Goal: Transaction & Acquisition: Purchase product/service

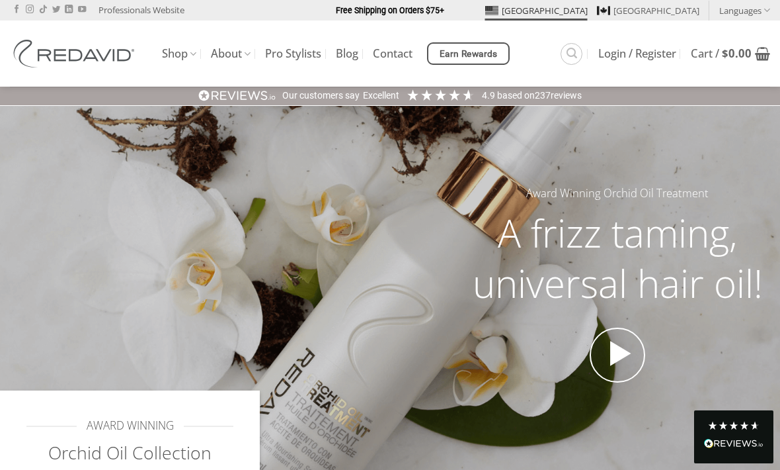
click at [576, 58] on link "Search" at bounding box center [572, 54] width 22 height 22
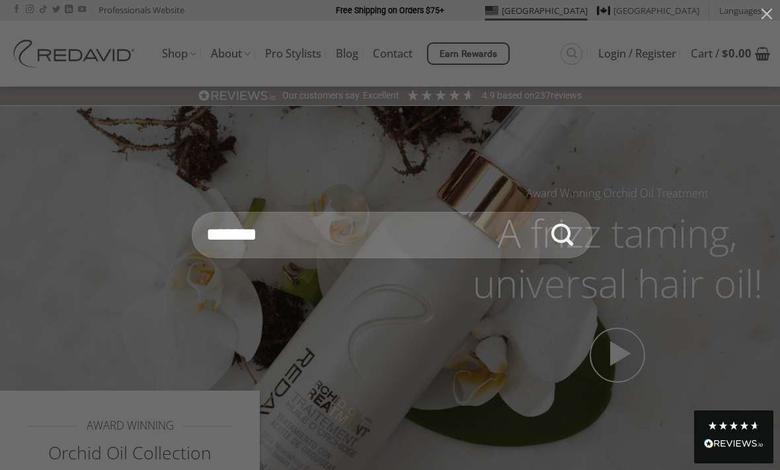
click at [777, 16] on button "button" at bounding box center [767, 13] width 26 height 26
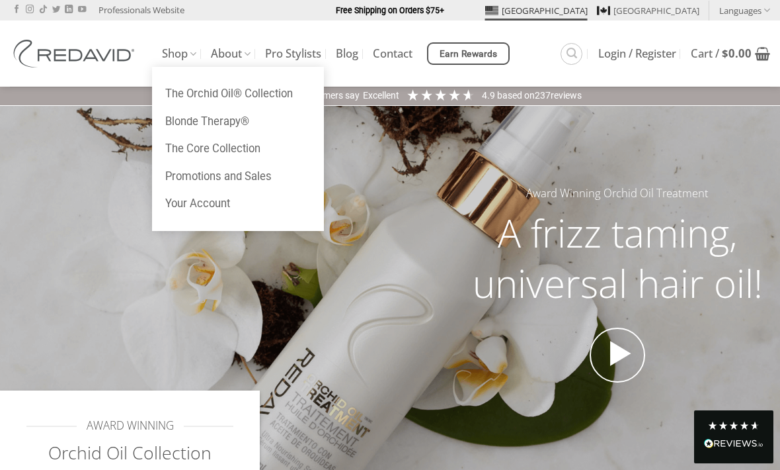
click at [169, 57] on link "Shop" at bounding box center [179, 54] width 34 height 26
click at [266, 171] on link "Promotions and Sales" at bounding box center [238, 177] width 172 height 28
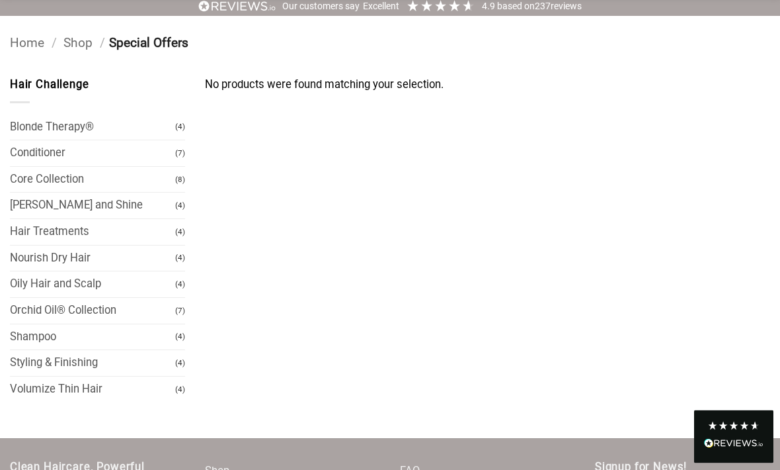
scroll to position [91, 0]
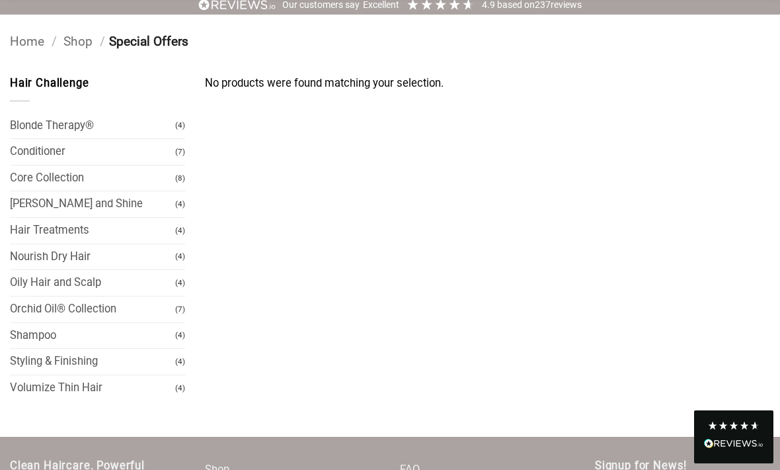
click at [128, 333] on link "Shampoo" at bounding box center [92, 336] width 165 height 26
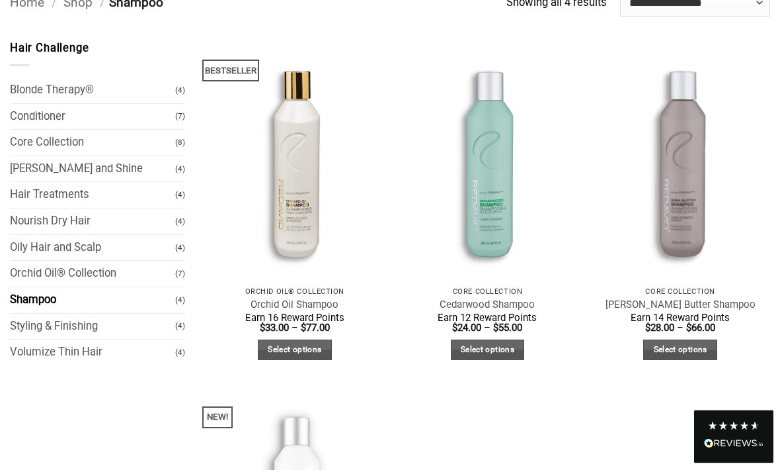
scroll to position [125, 0]
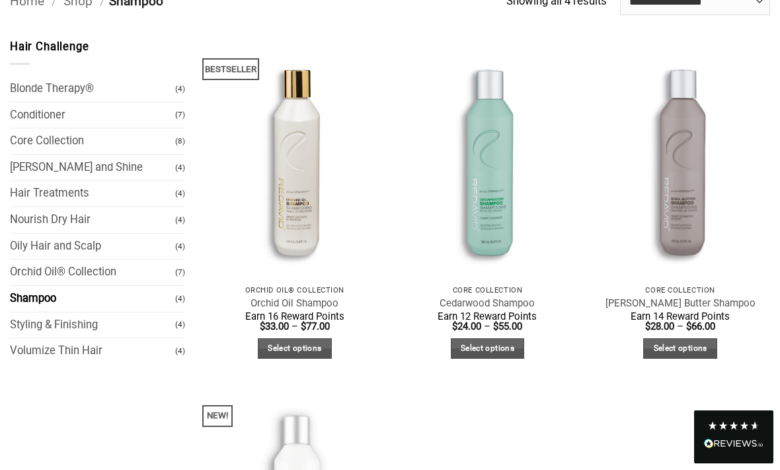
click at [315, 278] on link "Quick View" at bounding box center [295, 289] width 180 height 23
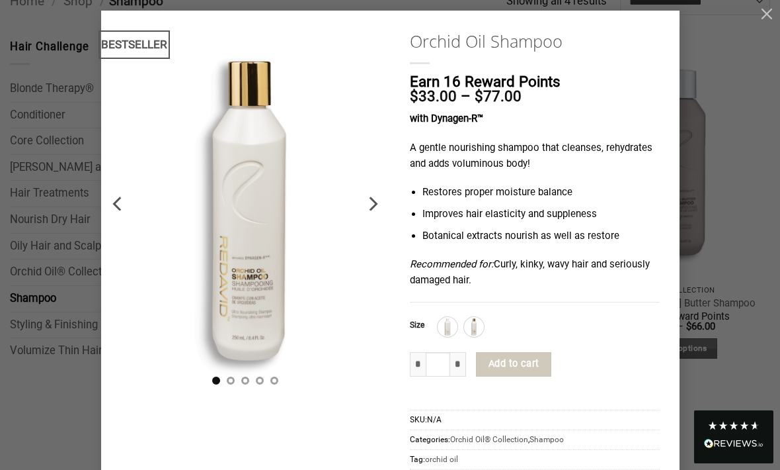
scroll to position [9, 0]
click at [454, 323] on img at bounding box center [447, 327] width 17 height 17
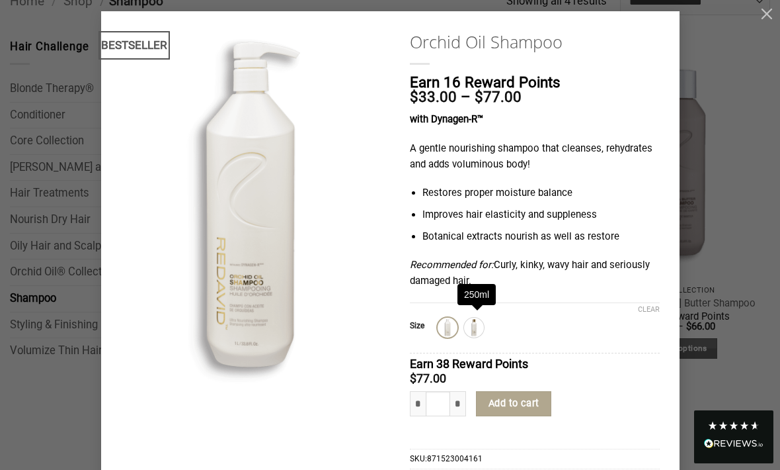
click at [477, 321] on img at bounding box center [474, 327] width 17 height 17
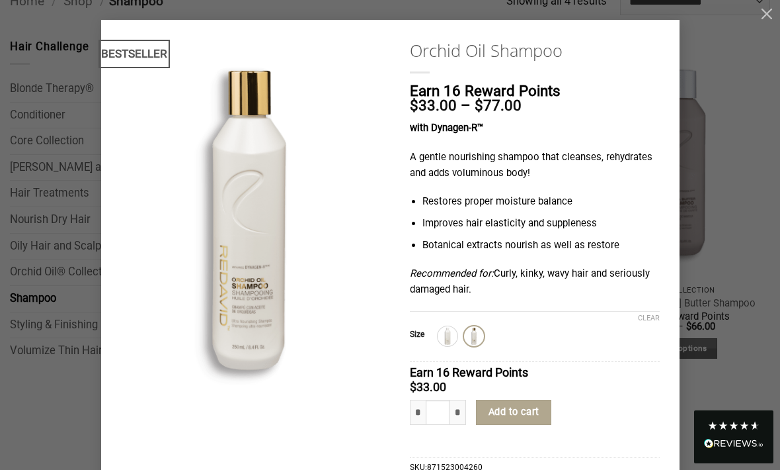
scroll to position [0, 0]
click at [636, 95] on p "Earn 16 Reward Points $ 33.00 – $ 77.00 Price range: $33.00 through $77.00" at bounding box center [535, 98] width 250 height 30
click at [771, 22] on button "button" at bounding box center [767, 13] width 26 height 26
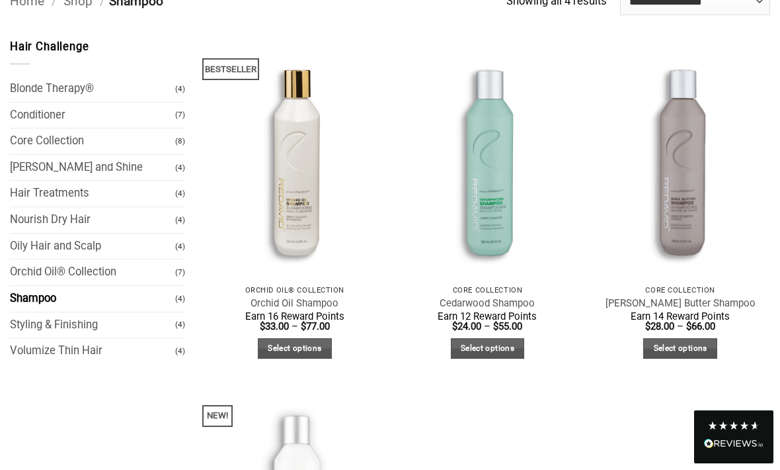
click at [324, 194] on img at bounding box center [295, 158] width 198 height 264
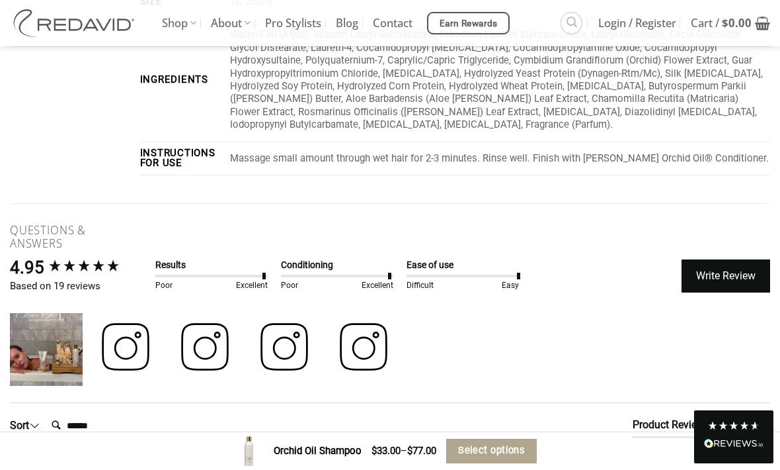
scroll to position [2614, 0]
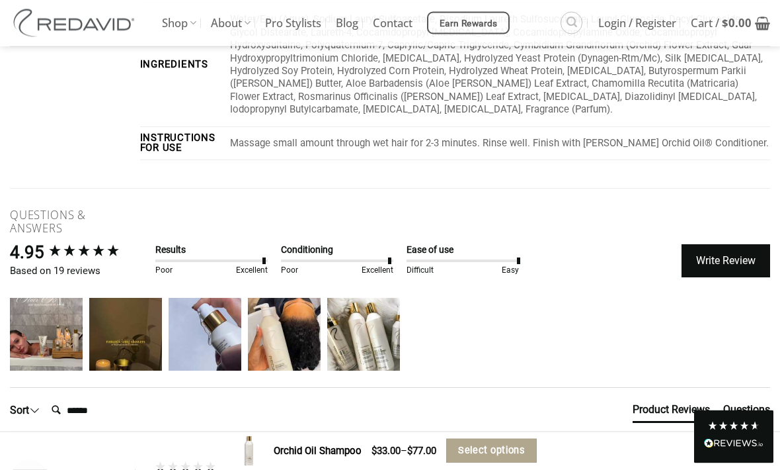
click at [67, 328] on div "redavidhair" at bounding box center [46, 334] width 73 height 73
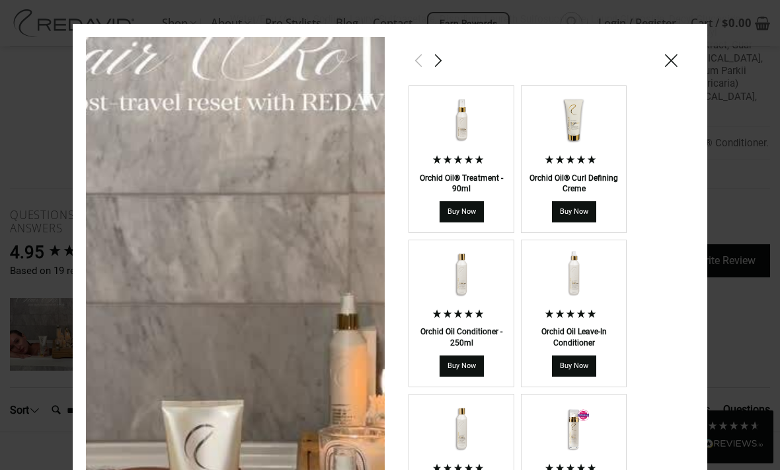
scroll to position [0, 0]
click at [443, 68] on span at bounding box center [439, 60] width 16 height 17
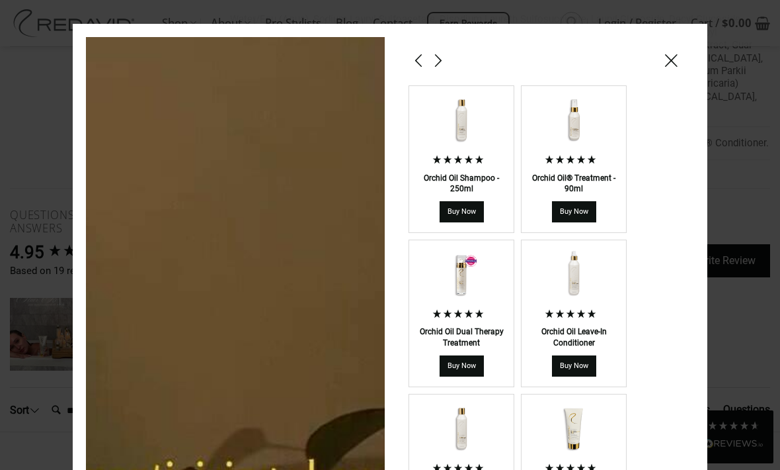
click at [677, 67] on span at bounding box center [671, 60] width 16 height 17
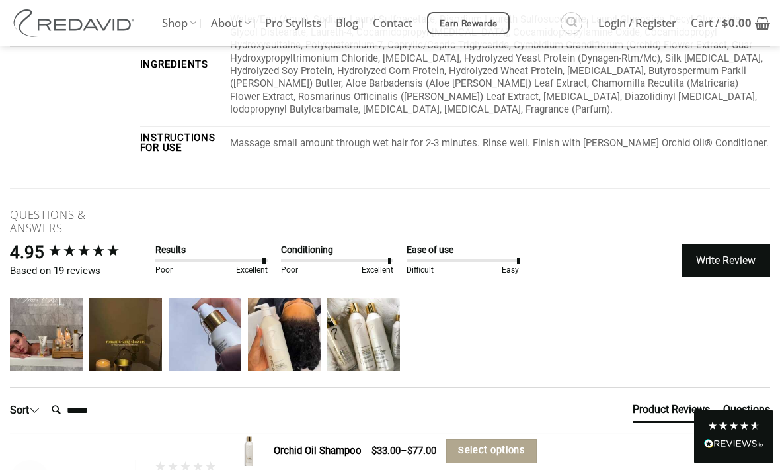
click at [138, 314] on div "redavidhair" at bounding box center [125, 334] width 73 height 73
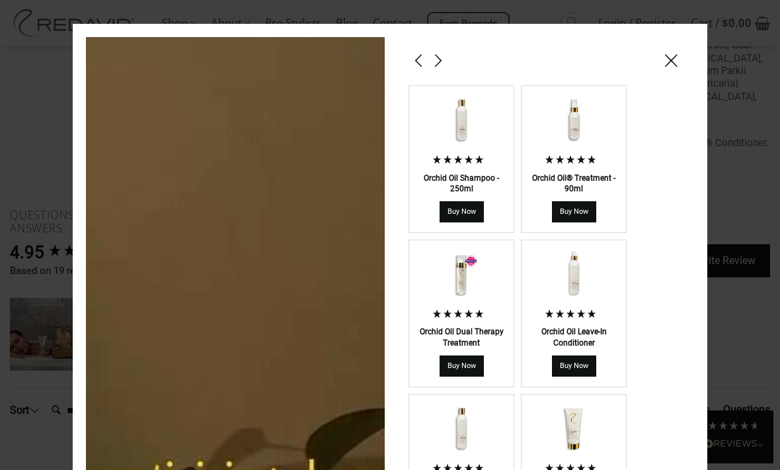
click at [680, 52] on div at bounding box center [671, 60] width 20 height 20
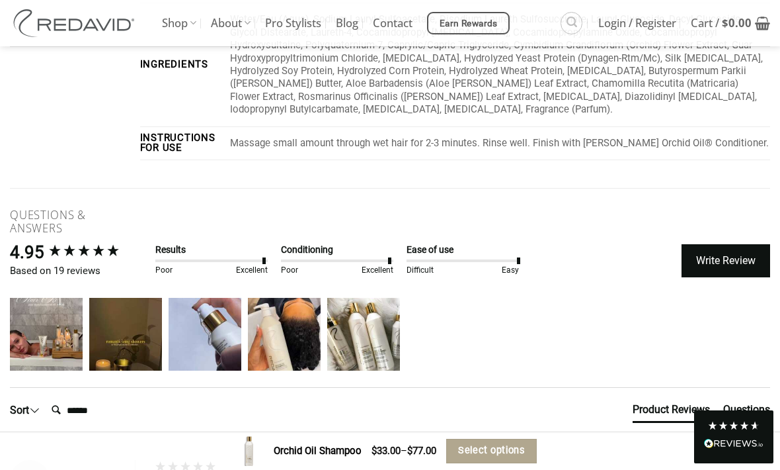
click at [228, 353] on div "redavidhair" at bounding box center [205, 334] width 73 height 73
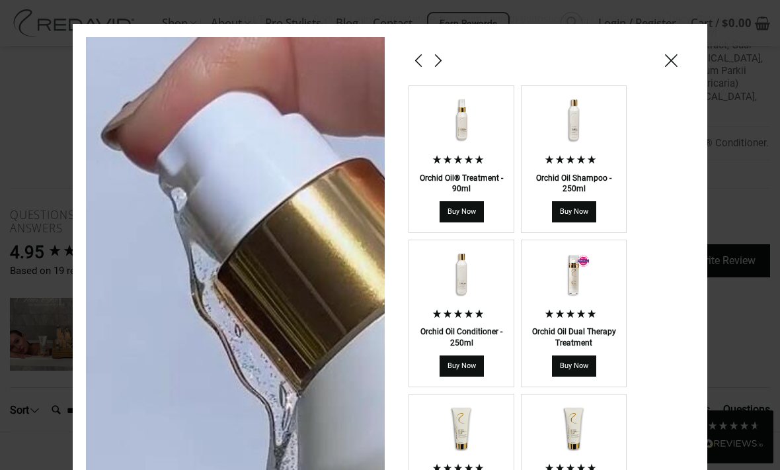
click at [689, 57] on div "Orchid Oil® Treatment - 90ml Buy Now Orchid Oil Shampoo - 250ml Buy Now Orchid …" at bounding box center [545, 405] width 299 height 737
click at [679, 61] on div at bounding box center [671, 60] width 20 height 20
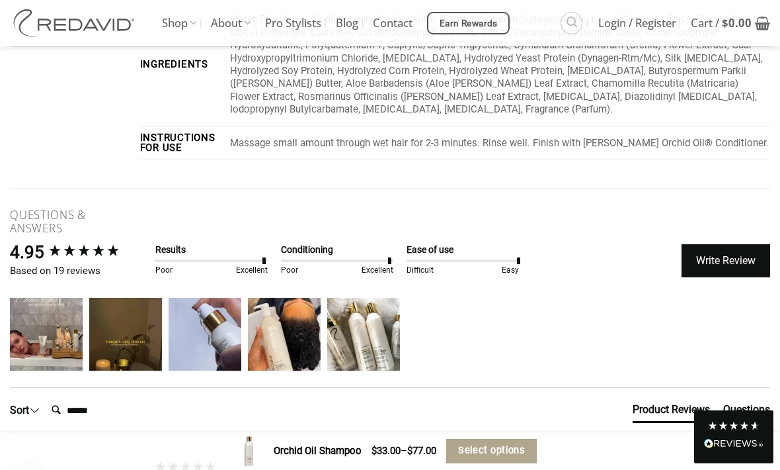
click at [313, 346] on div "cosmoprof7437" at bounding box center [284, 334] width 73 height 73
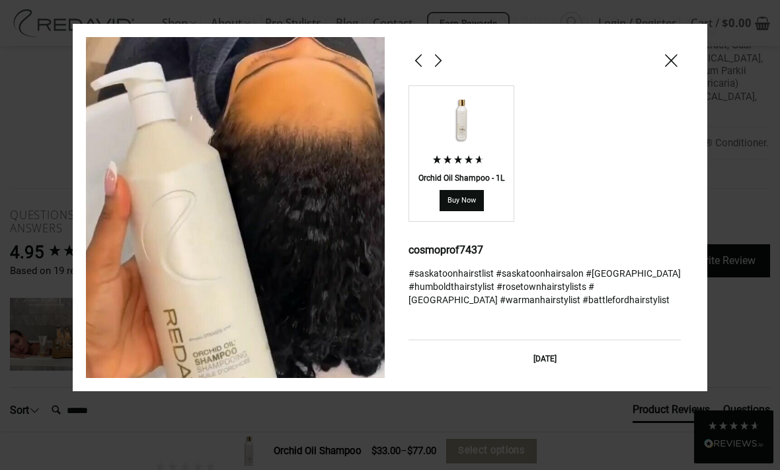
click at [679, 57] on span at bounding box center [671, 60] width 16 height 17
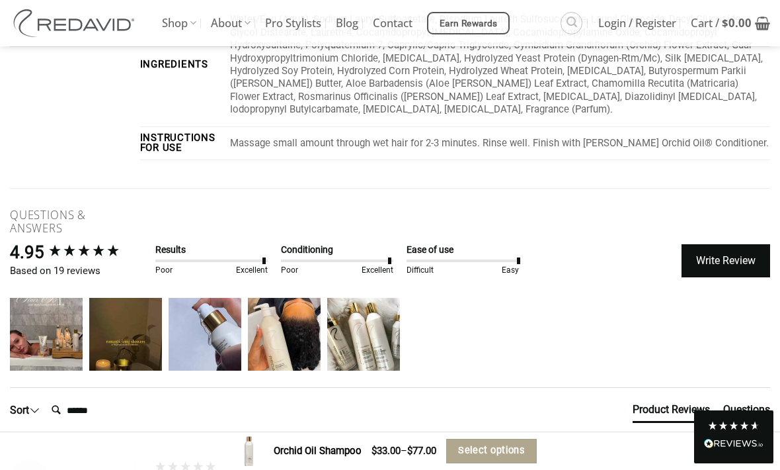
click at [390, 337] on div "redavidhair" at bounding box center [363, 334] width 73 height 73
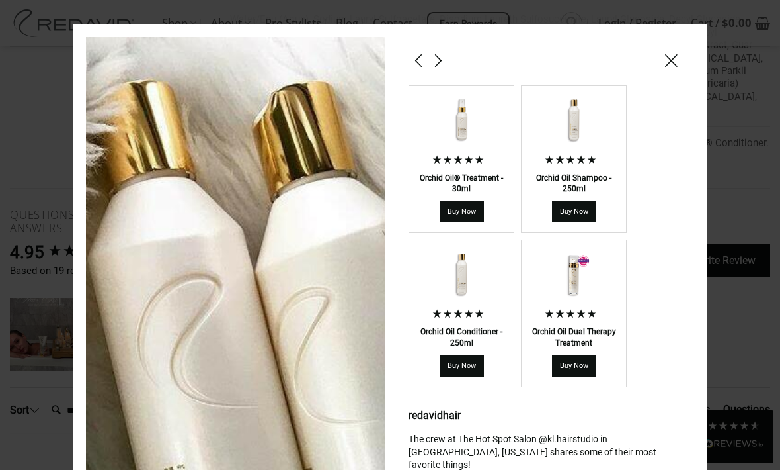
scroll to position [-1, 0]
click at [677, 53] on div at bounding box center [671, 60] width 20 height 20
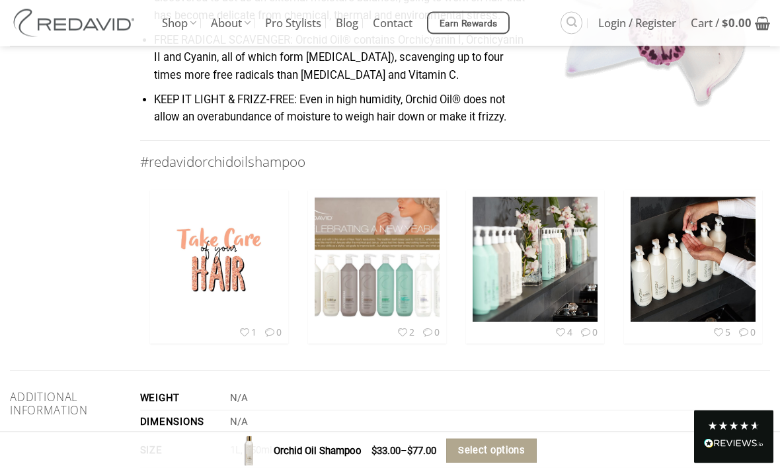
scroll to position [2150, 0]
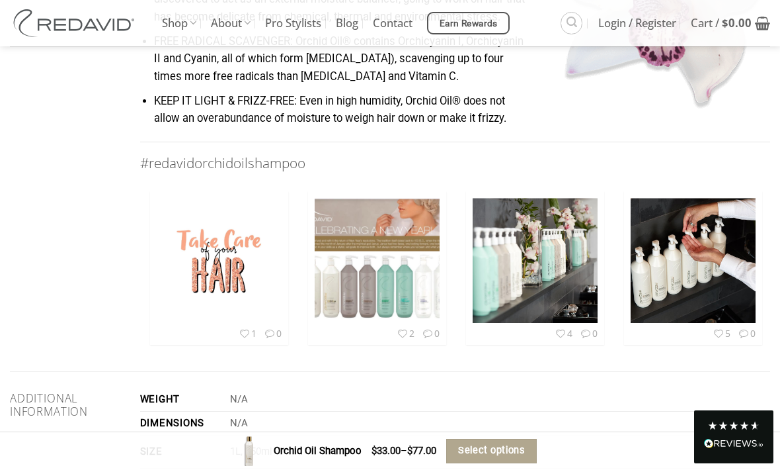
click at [676, 269] on img at bounding box center [693, 260] width 188 height 125
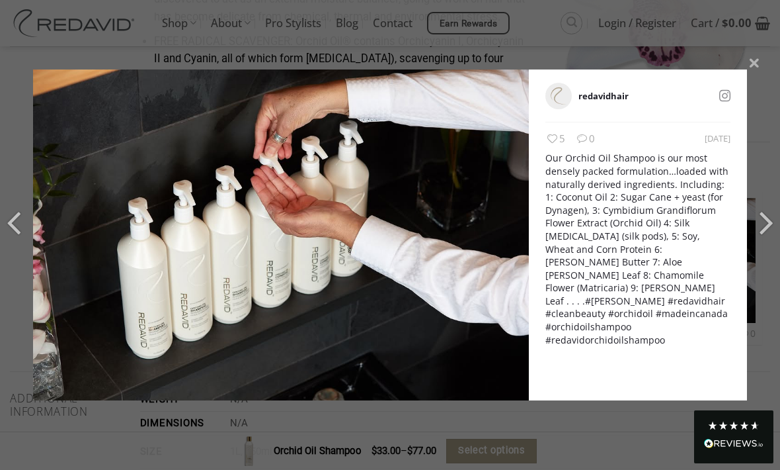
click at [758, 64] on icon at bounding box center [754, 63] width 19 height 18
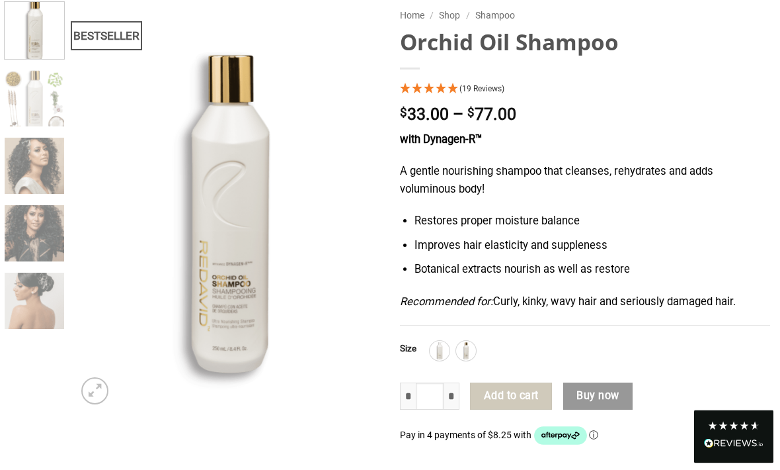
scroll to position [0, 0]
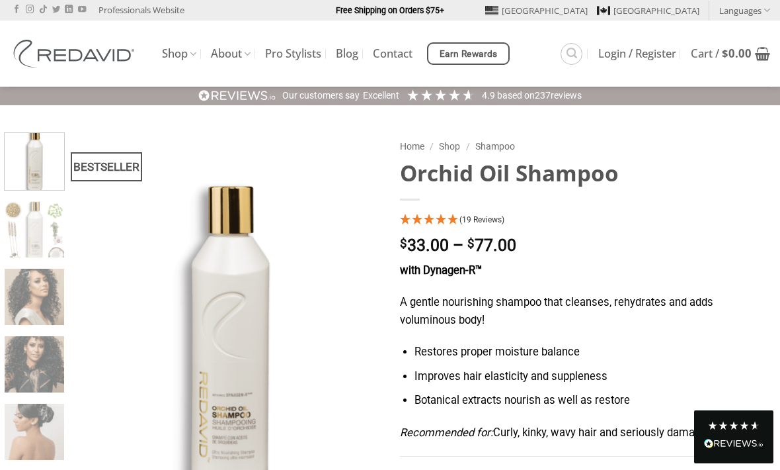
click at [574, 58] on icon "Search" at bounding box center [572, 53] width 11 height 13
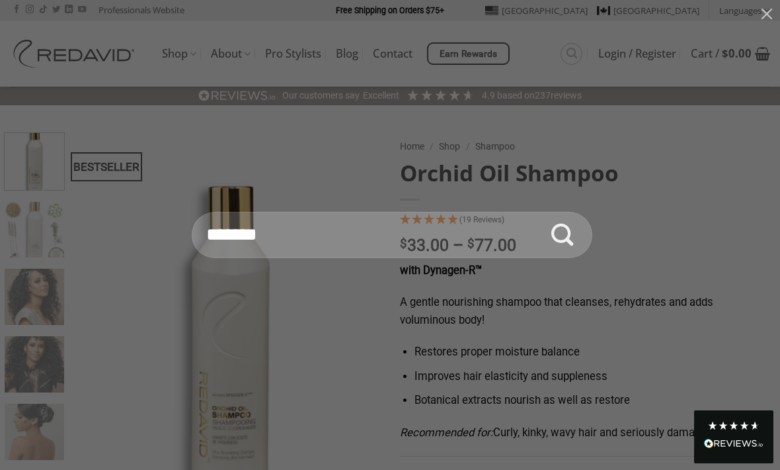
click at [406, 234] on input "Search for:" at bounding box center [392, 235] width 401 height 46
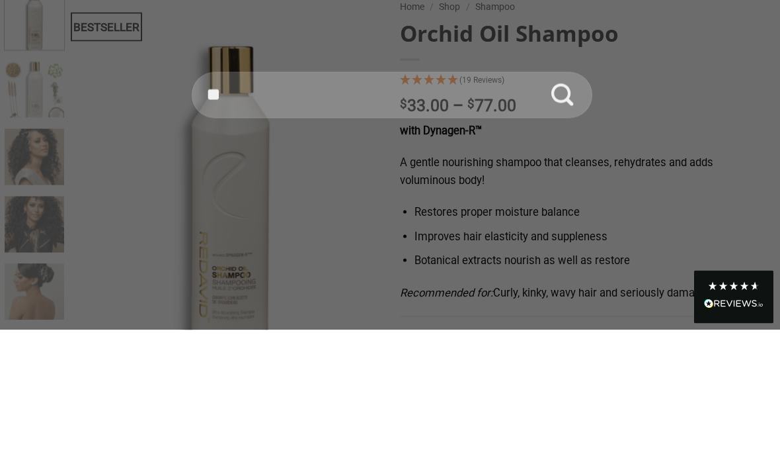
type input "*"
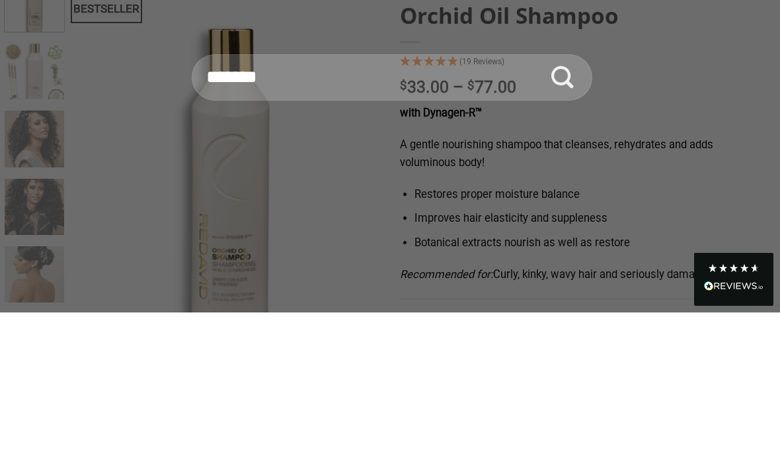
click at [712, 212] on div "Search for: Texture Creme $ 28.00 Cedarwood Leave-In Conditioner $ 28.00 Cedarw…" at bounding box center [390, 235] width 741 height 46
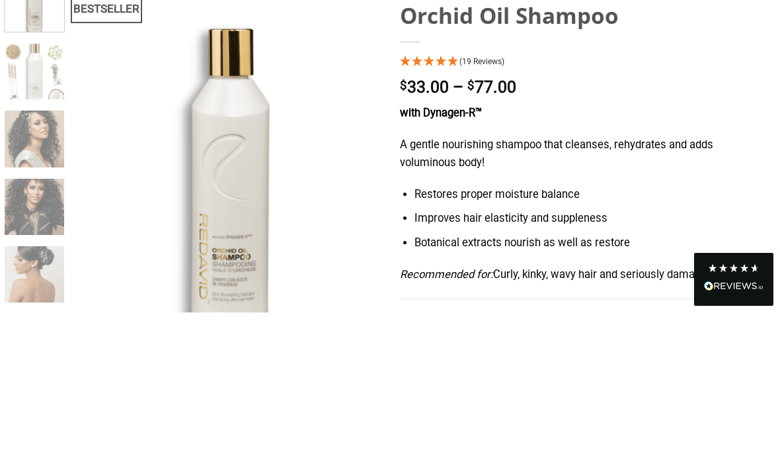
click at [711, 71] on div "Search for: Texture Creme $ 28.00 Cedarwood Leave-In Conditioner $ 28.00 Cedarw…" at bounding box center [390, 235] width 780 height 470
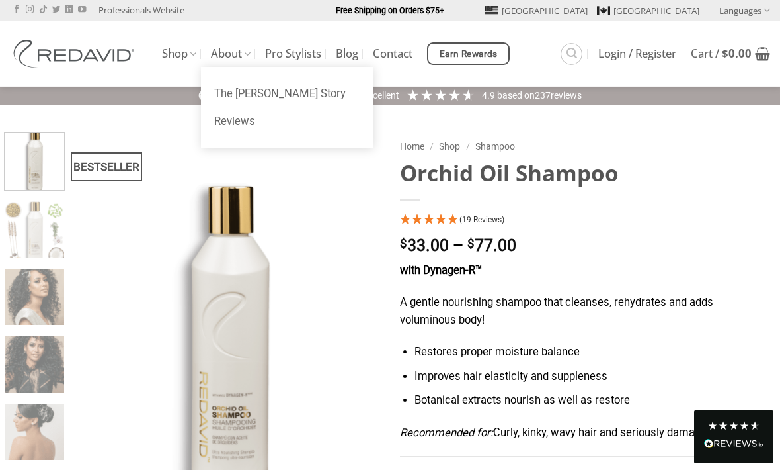
click at [241, 62] on link "About" at bounding box center [231, 54] width 40 height 26
click at [185, 54] on link "Shop" at bounding box center [179, 54] width 34 height 26
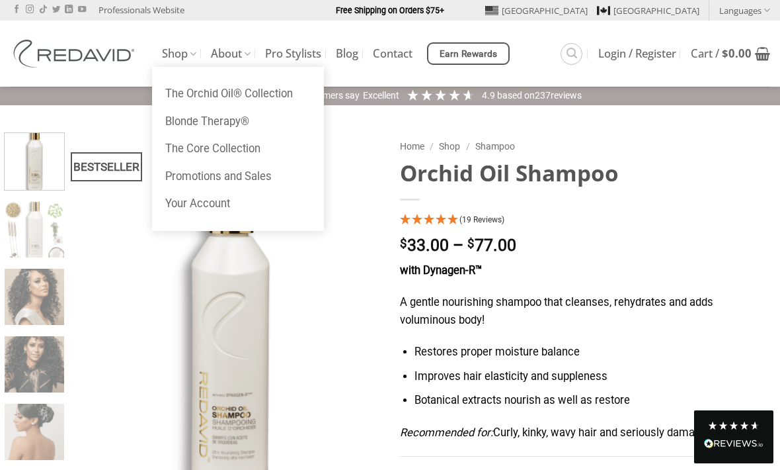
click at [254, 177] on link "Promotions and Sales" at bounding box center [238, 177] width 172 height 28
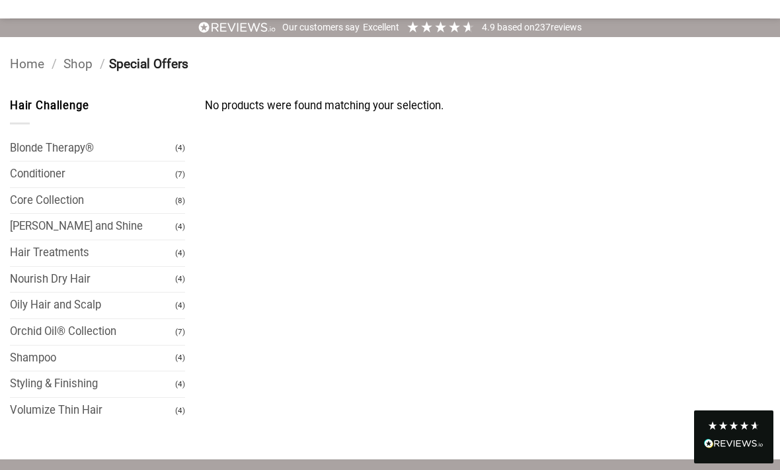
scroll to position [72, 0]
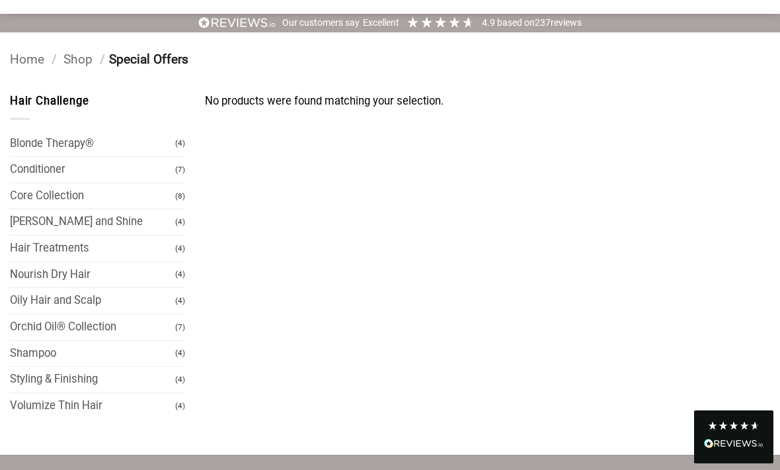
click at [169, 180] on link "Conditioner" at bounding box center [92, 170] width 165 height 26
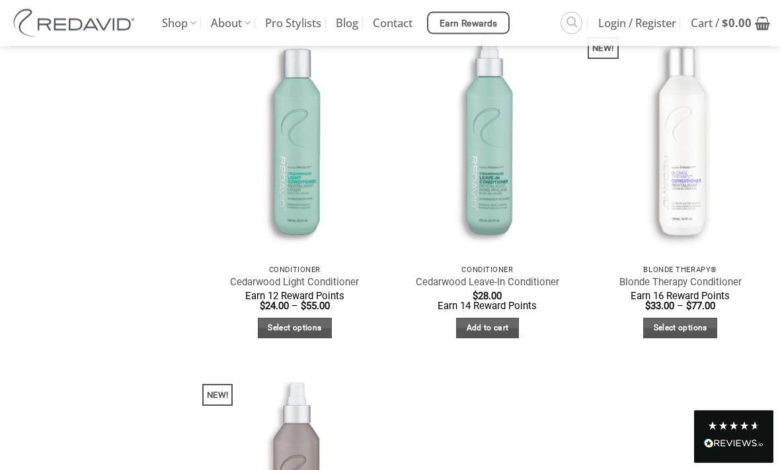
scroll to position [494, 0]
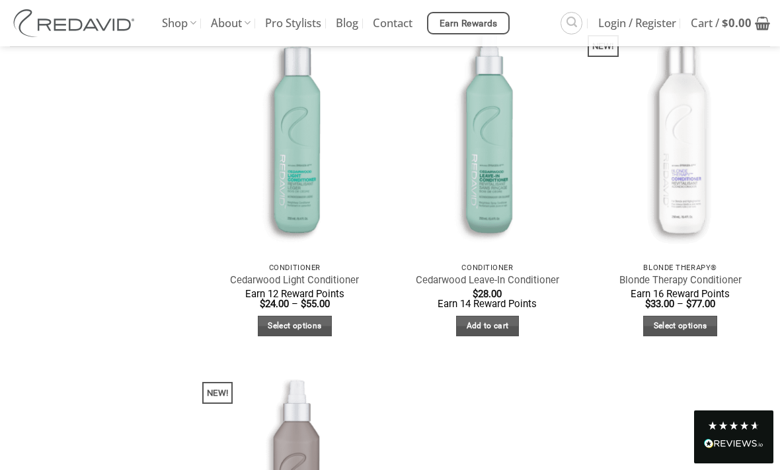
click at [522, 256] on link "Quick View" at bounding box center [488, 267] width 180 height 23
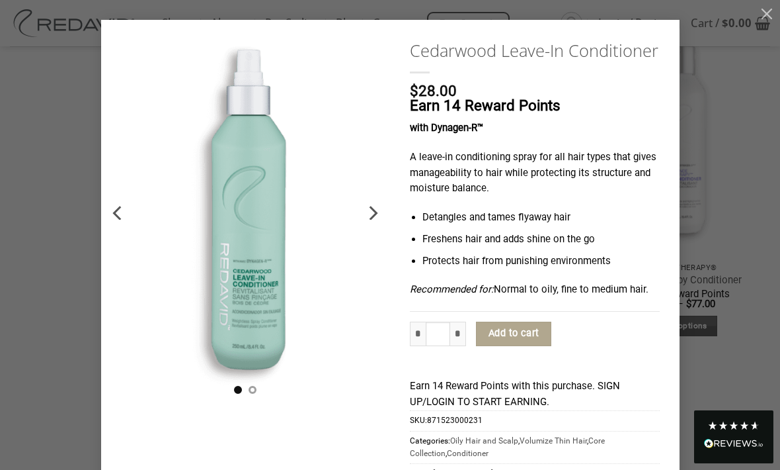
scroll to position [0, 0]
click at [770, 17] on button "button" at bounding box center [767, 13] width 26 height 26
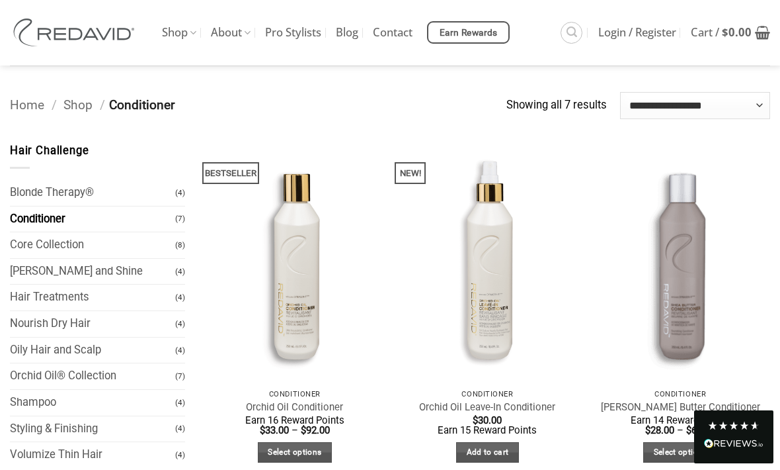
scroll to position [27, 0]
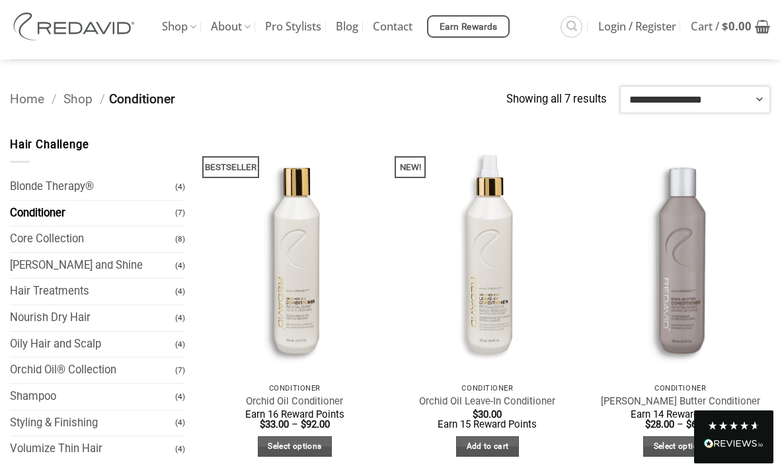
click at [745, 96] on select "**********" at bounding box center [695, 99] width 150 height 26
select select "*****"
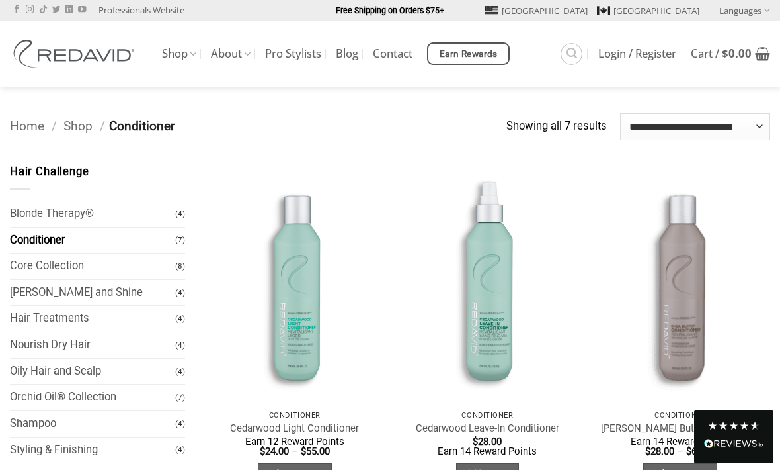
click at [111, 56] on img at bounding box center [76, 54] width 132 height 28
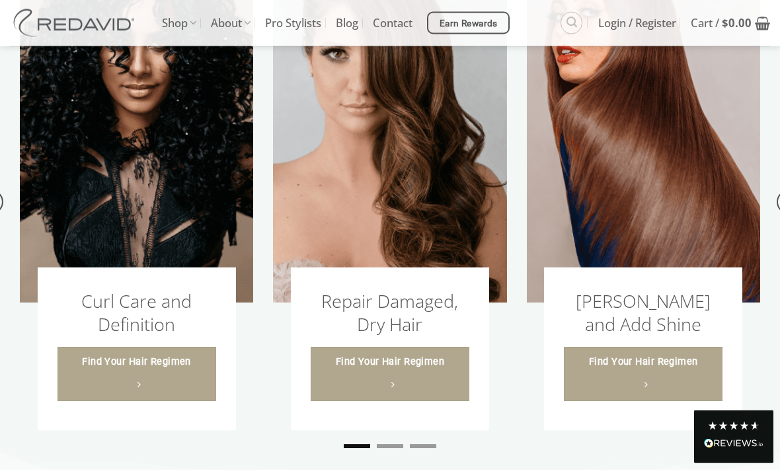
scroll to position [1464, 0]
click at [611, 369] on span "Find Your Hair Regimen" at bounding box center [643, 361] width 109 height 15
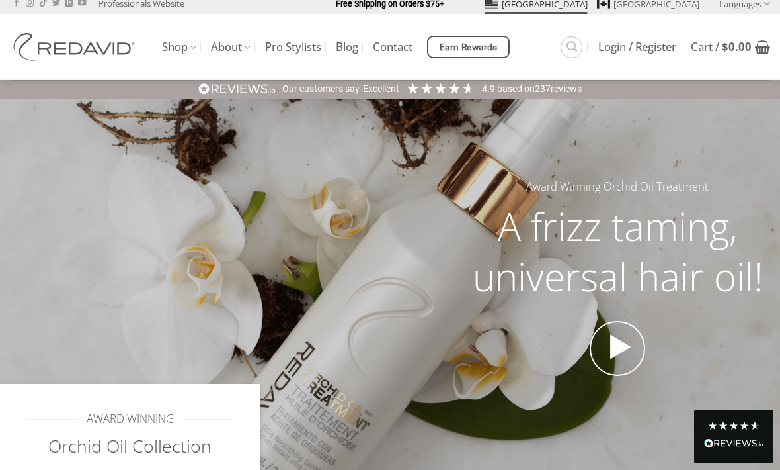
scroll to position [0, 0]
